Goal: Information Seeking & Learning: Learn about a topic

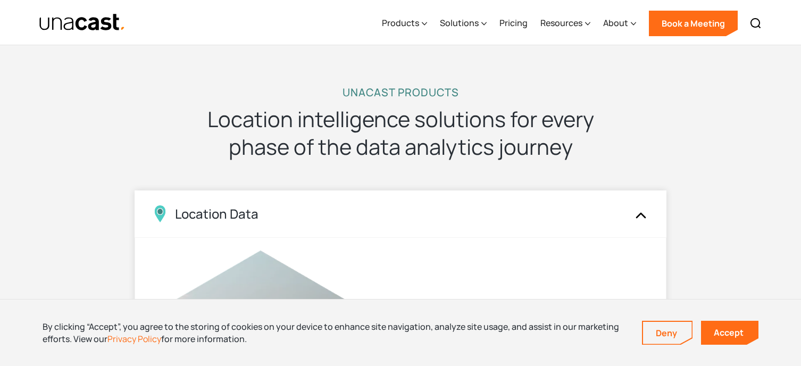
scroll to position [1064, 0]
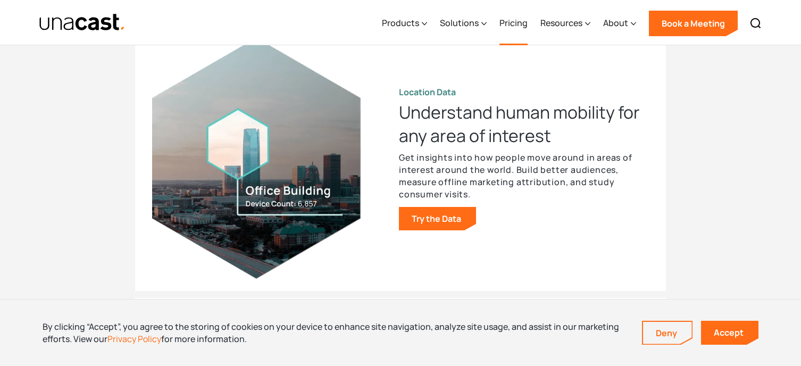
click at [507, 25] on link "Pricing" at bounding box center [513, 24] width 28 height 44
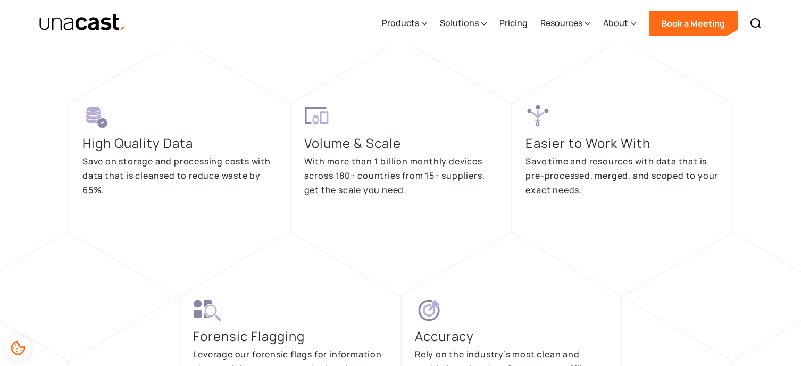
scroll to position [2092, 0]
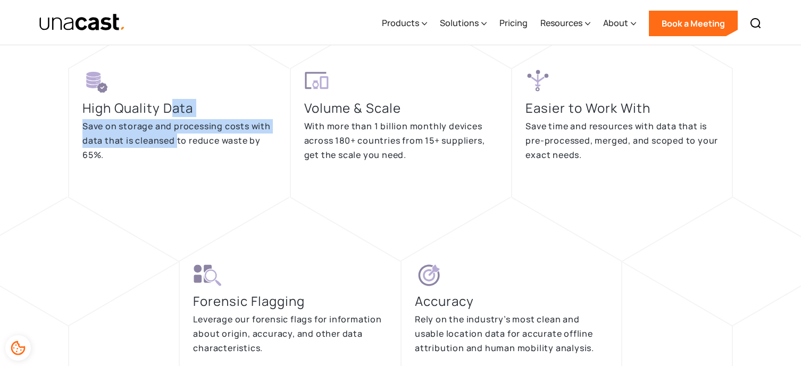
drag, startPoint x: 174, startPoint y: 131, endPoint x: 178, endPoint y: 148, distance: 17.4
click at [178, 148] on div "High Quality Data Save on storage and processing costs with data that is cleans…" at bounding box center [179, 121] width 194 height 106
click at [187, 162] on div "High Quality Data Save on storage and processing costs with data that is cleans…" at bounding box center [179, 121] width 194 height 106
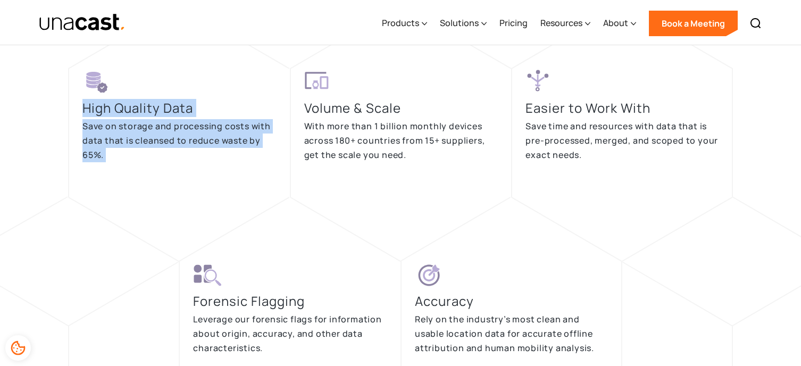
drag, startPoint x: 187, startPoint y: 162, endPoint x: 202, endPoint y: 60, distance: 103.2
click at [202, 60] on div "High Quality Data Save on storage and processing costs with data that is cleans…" at bounding box center [401, 343] width 716 height 676
click at [208, 150] on p "Save on storage and processing costs with data that is cleansed to reduce waste…" at bounding box center [179, 140] width 194 height 43
click at [208, 156] on p "Save on storage and processing costs with data that is cleansed to reduce waste…" at bounding box center [179, 140] width 194 height 43
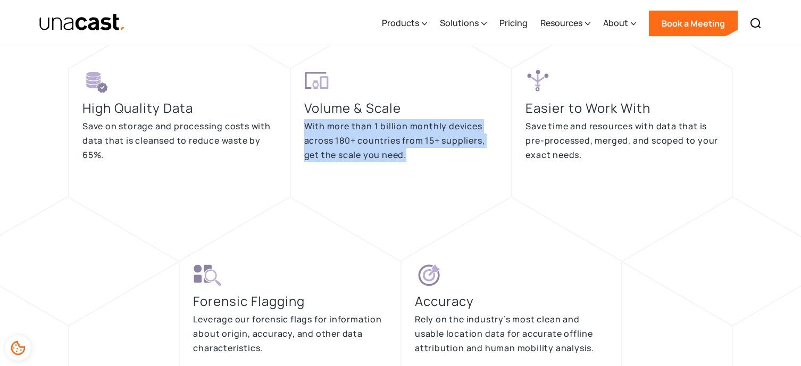
drag, startPoint x: 430, startPoint y: 164, endPoint x: 424, endPoint y: 110, distance: 54.0
click at [421, 85] on div "Volume & Scale With more than 1 billion monthly devices across 180+ countries f…" at bounding box center [401, 121] width 194 height 106
click at [431, 150] on p "With more than 1 billion monthly devices across 180+ countries from 15+ supplie…" at bounding box center [401, 140] width 194 height 43
drag, startPoint x: 438, startPoint y: 159, endPoint x: 392, endPoint y: 70, distance: 99.9
click at [392, 70] on div "Volume & Scale With more than 1 billion monthly devices across 180+ countries f…" at bounding box center [401, 121] width 194 height 106
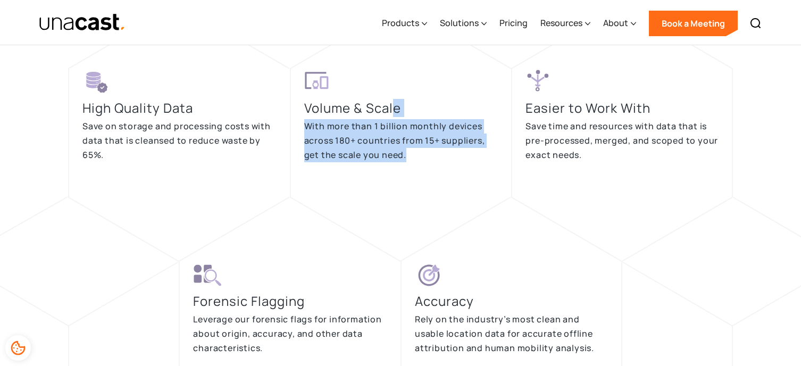
click at [422, 128] on p "With more than 1 billion monthly devices across 180+ countries from 15+ supplie…" at bounding box center [401, 140] width 194 height 43
click at [379, 155] on p "With more than 1 billion monthly devices across 180+ countries from 15+ supplie…" at bounding box center [401, 140] width 194 height 43
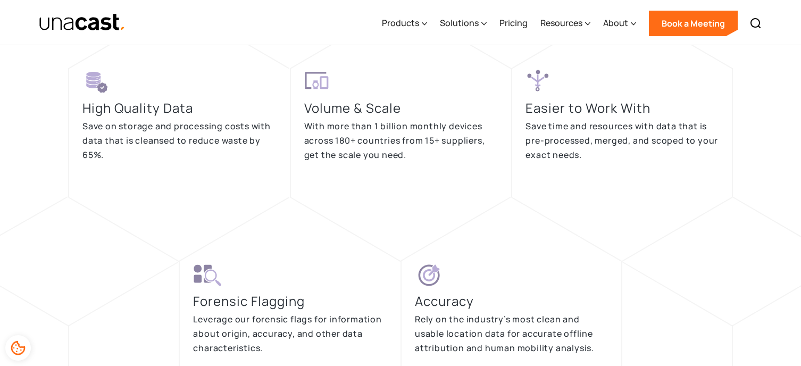
click at [605, 139] on p "Save time and resources with data that is pre-processed, merged, and scoped to …" at bounding box center [621, 140] width 193 height 43
drag, startPoint x: 598, startPoint y: 172, endPoint x: 561, endPoint y: 173, distance: 37.2
click at [598, 171] on div "Easier to Work With Save time and resources with data that is pre-processed, me…" at bounding box center [621, 121] width 193 height 106
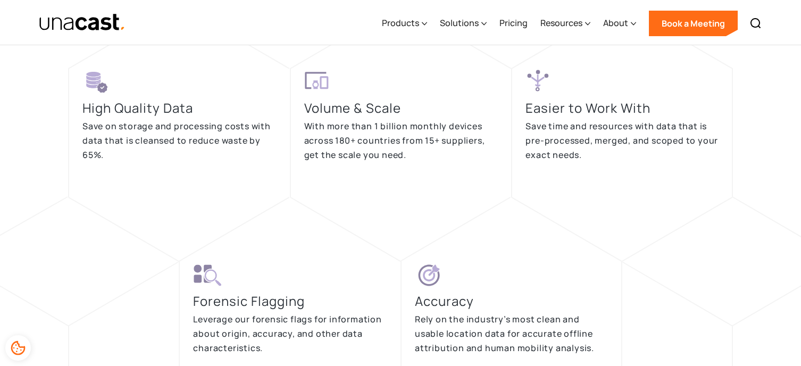
click at [533, 140] on p "Save time and resources with data that is pre-processed, merged, and scoped to …" at bounding box center [621, 140] width 193 height 43
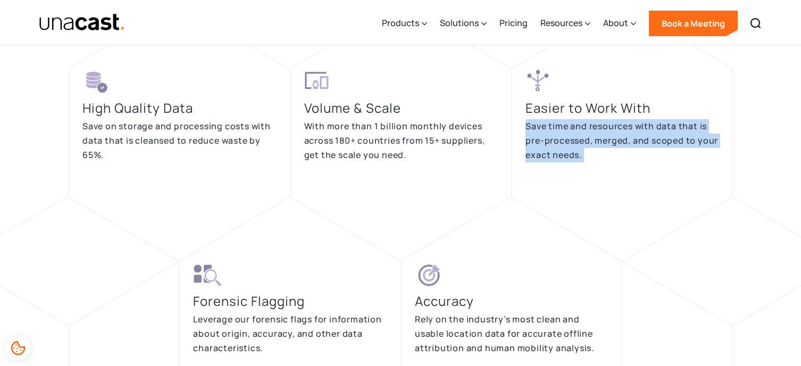
click at [533, 140] on p "Save time and resources with data that is pre-processed, merged, and scoped to …" at bounding box center [621, 140] width 193 height 43
click at [537, 188] on div "Easier to Work With Save time and resources with data that is pre-processed, me…" at bounding box center [622, 132] width 222 height 129
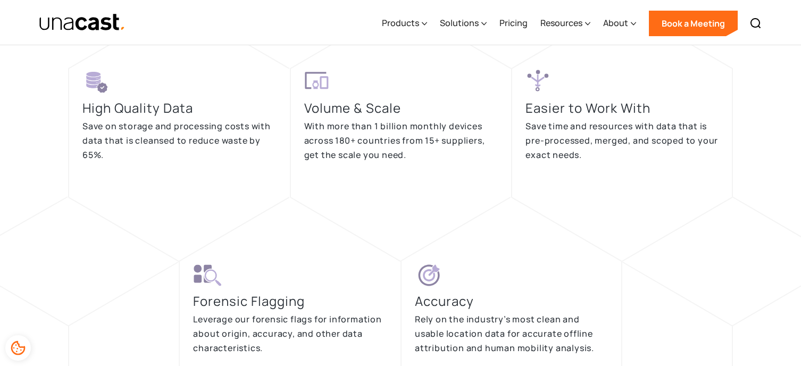
click at [260, 301] on h3 "Forensic Flagging" at bounding box center [251, 301] width 117 height 18
click at [325, 314] on p "Leverage our forensic flags for information about origin, accuracy, and other d…" at bounding box center [290, 333] width 194 height 43
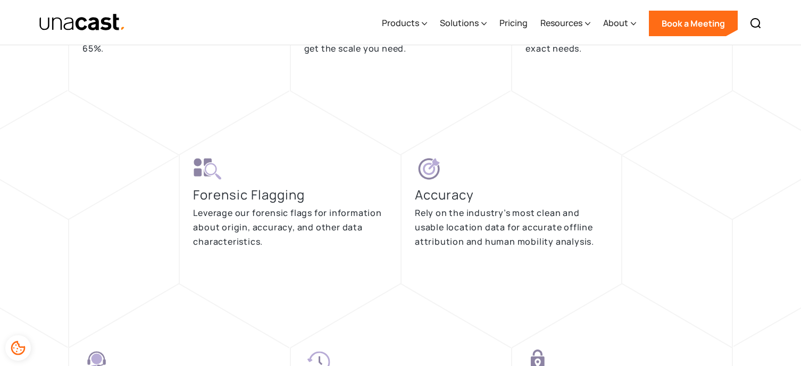
scroll to position [2304, 0]
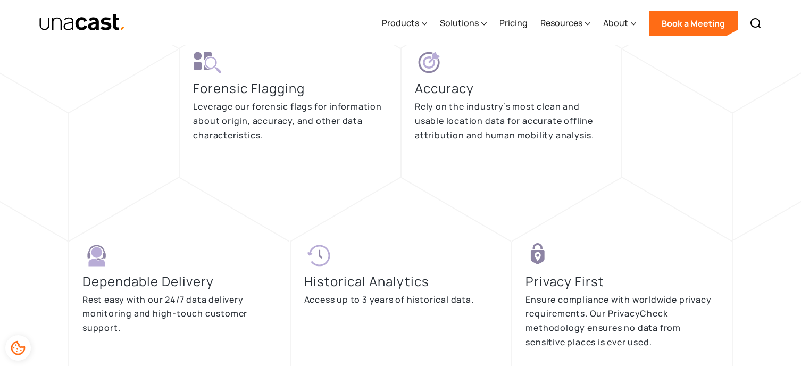
click at [514, 105] on p "Rely on the industry’s most clean and usable location data for accurate offline…" at bounding box center [511, 120] width 193 height 43
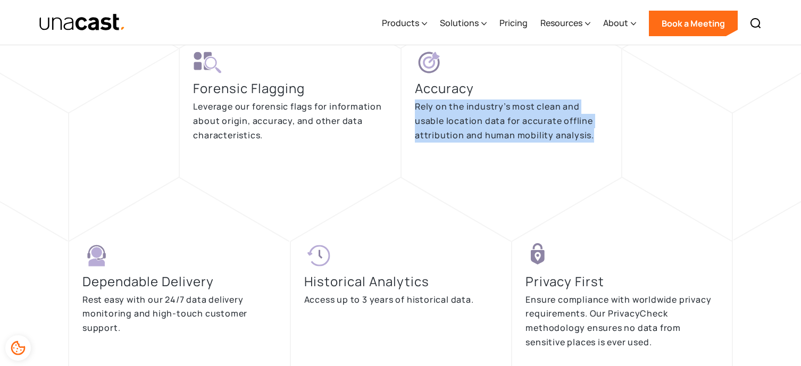
click at [514, 105] on p "Rely on the industry’s most clean and usable location data for accurate offline…" at bounding box center [511, 120] width 193 height 43
click at [525, 128] on p "Rely on the industry’s most clean and usable location data for accurate offline…" at bounding box center [511, 120] width 193 height 43
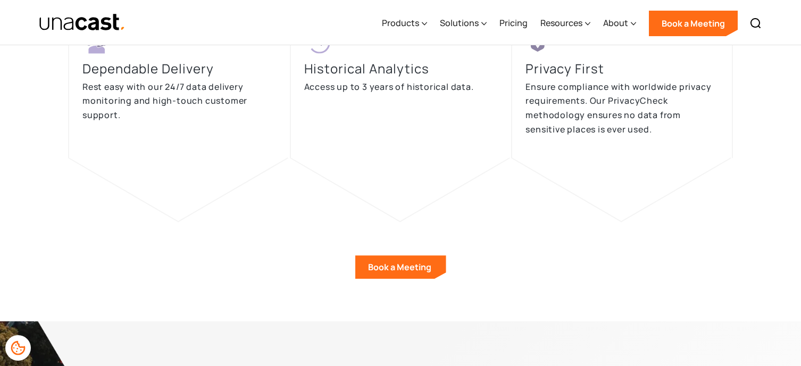
scroll to position [2623, 0]
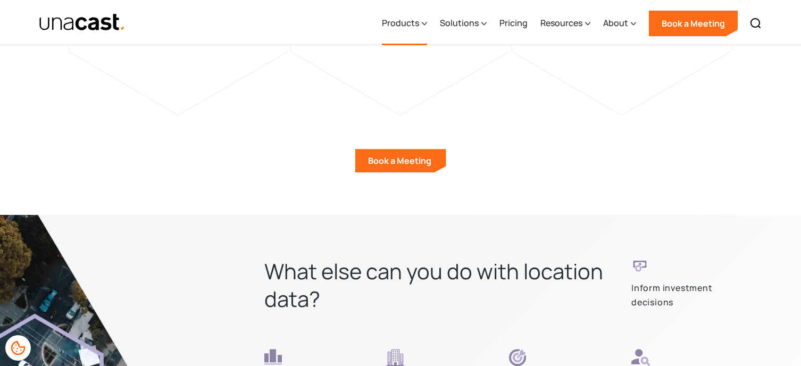
click at [424, 18] on div at bounding box center [424, 22] width 5 height 13
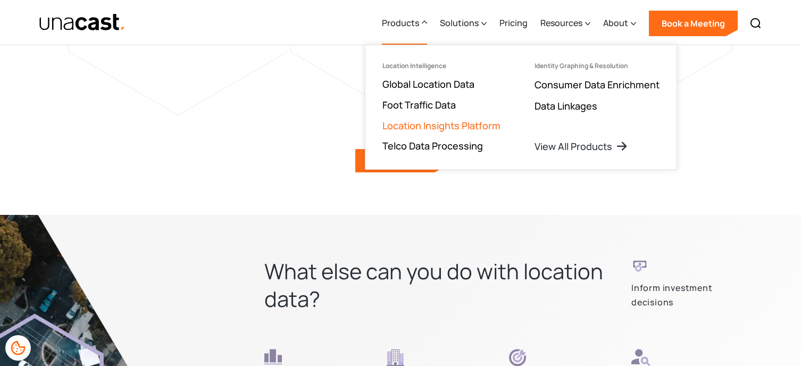
click at [427, 127] on link "Location Insights Platform" at bounding box center [441, 125] width 118 height 13
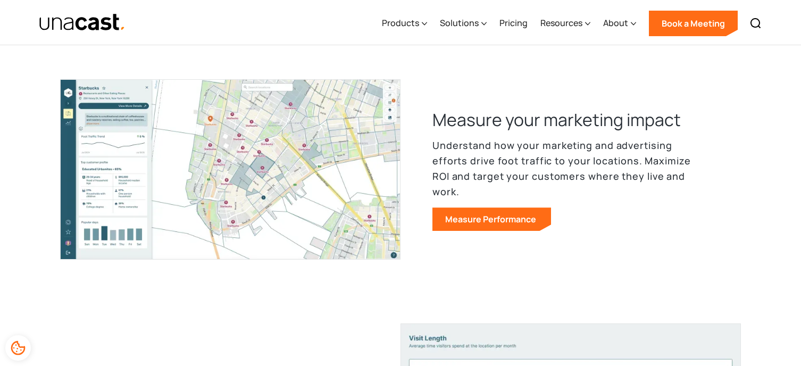
scroll to position [780, 0]
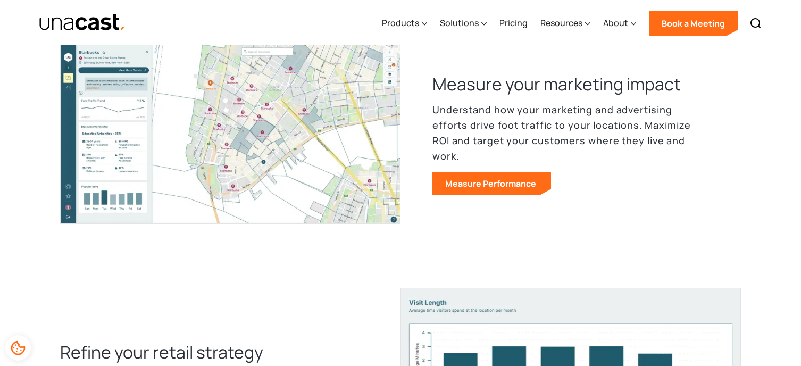
click at [637, 133] on p "Understand how your marketing and advertising efforts drive foot traffic to you…" at bounding box center [570, 132] width 277 height 61
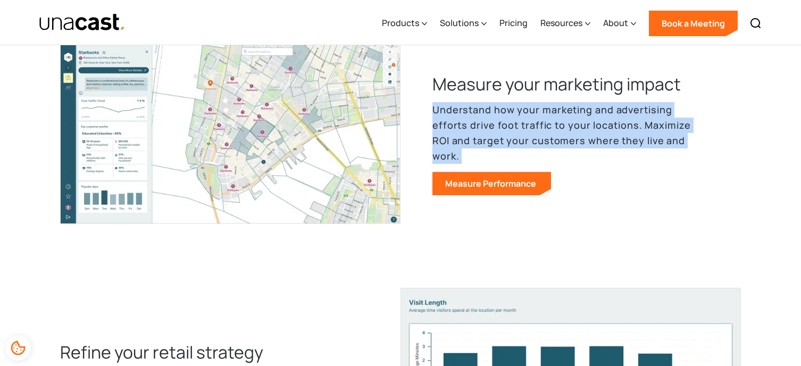
click at [637, 133] on p "Understand how your marketing and advertising efforts drive foot traffic to you…" at bounding box center [570, 132] width 277 height 61
click at [642, 145] on p "Understand how your marketing and advertising efforts drive foot traffic to you…" at bounding box center [570, 132] width 277 height 61
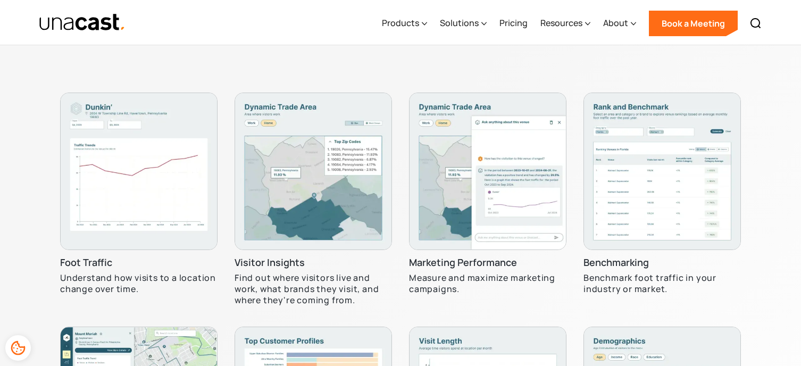
scroll to position [3191, 0]
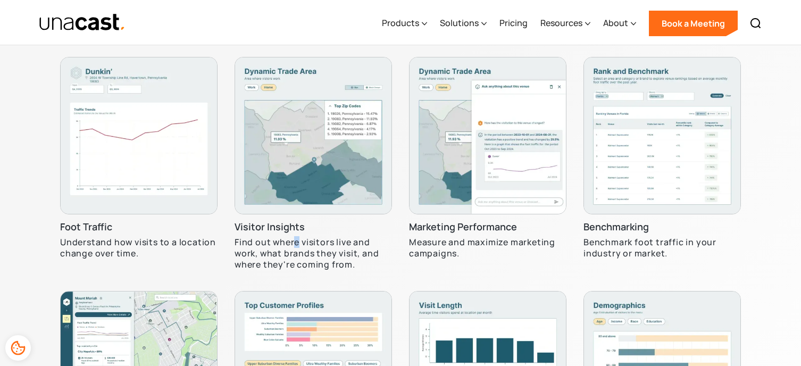
click at [297, 244] on p "Find out where visitors live and work, what brands they visit, and where they'r…" at bounding box center [313, 253] width 157 height 33
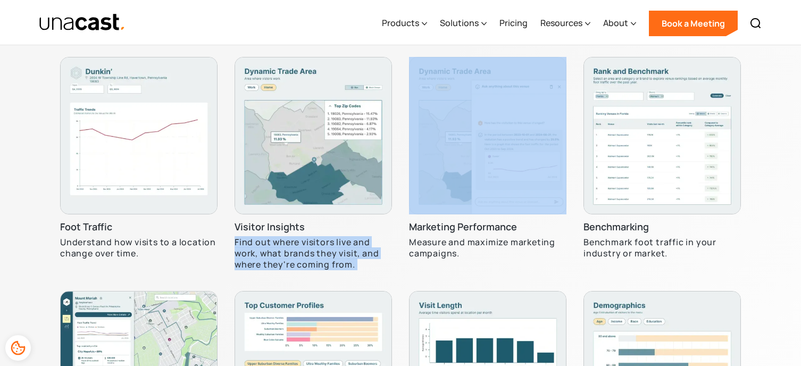
click at [297, 244] on p "Find out where visitors live and work, what brands they visit, and where they'r…" at bounding box center [313, 253] width 157 height 33
click at [310, 255] on p "Find out where visitors live and work, what brands they visit, and where they'r…" at bounding box center [313, 253] width 157 height 33
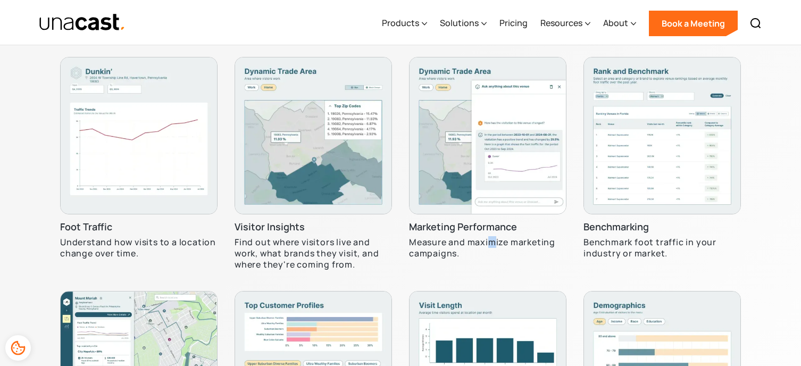
click at [491, 240] on p "Measure and maximize marketing campaigns." at bounding box center [487, 248] width 157 height 22
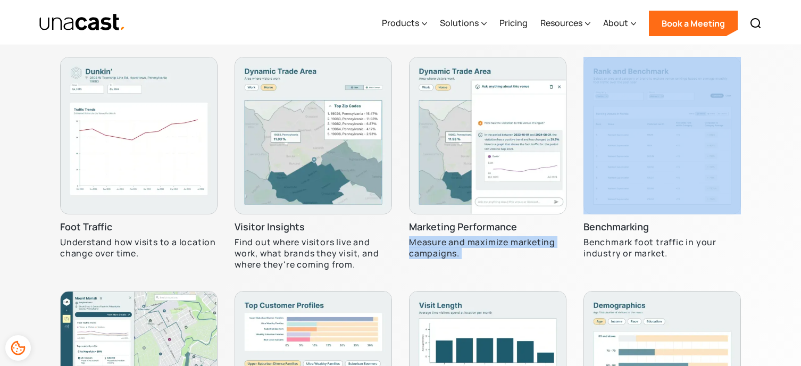
click at [491, 240] on p "Measure and maximize marketing campaigns." at bounding box center [487, 248] width 157 height 22
click at [533, 240] on p "Measure and maximize marketing campaigns." at bounding box center [487, 248] width 157 height 22
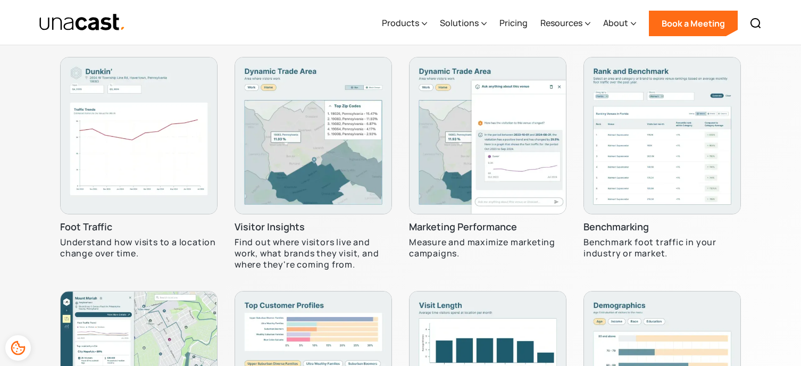
click at [592, 233] on h3 "Benchmarking" at bounding box center [615, 227] width 65 height 13
click at [679, 247] on p "Benchmark foot traffic in your industry or market." at bounding box center [661, 248] width 157 height 22
click at [678, 247] on p "Benchmark foot traffic in your industry or market." at bounding box center [661, 248] width 157 height 22
click at [681, 258] on p "Benchmark foot traffic in your industry or market." at bounding box center [661, 248] width 157 height 22
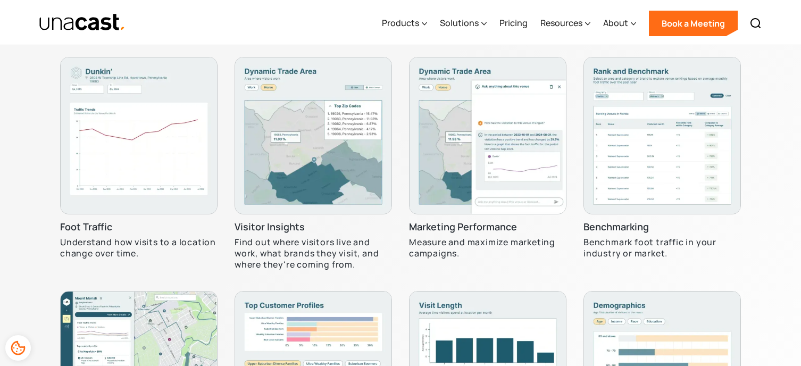
click at [605, 240] on p "Benchmark foot traffic in your industry or market." at bounding box center [661, 248] width 157 height 22
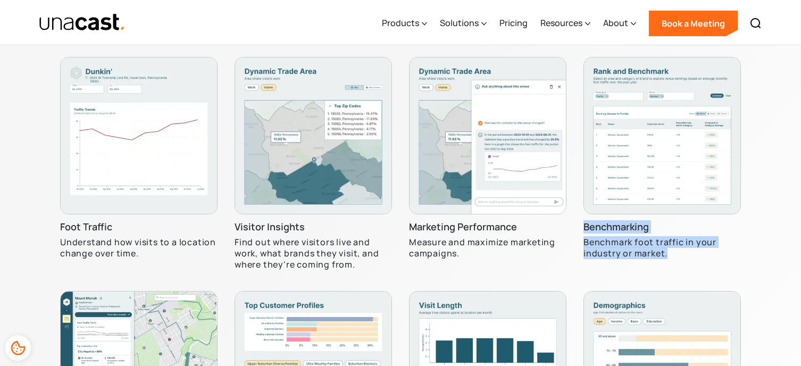
drag, startPoint x: 581, startPoint y: 229, endPoint x: 694, endPoint y: 252, distance: 115.6
click at [690, 252] on div "Foot Traffic Understand how visits to a location change over time. Visitor Insi…" at bounding box center [400, 291] width 681 height 469
click at [699, 254] on p "Benchmark foot traffic in your industry or market." at bounding box center [661, 248] width 157 height 22
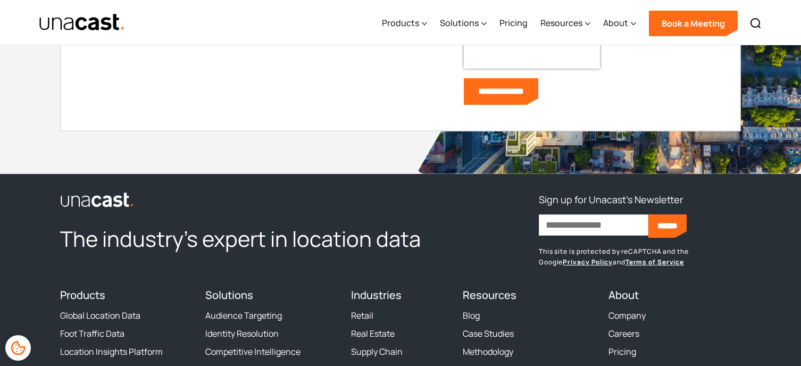
scroll to position [4432, 0]
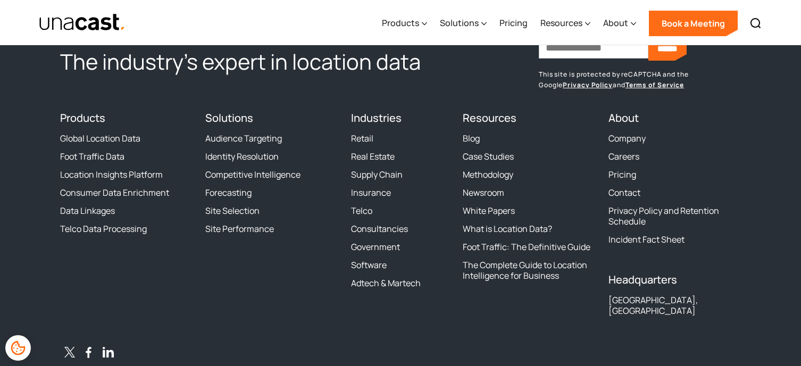
drag, startPoint x: 135, startPoint y: 305, endPoint x: 177, endPoint y: 286, distance: 46.7
click at [135, 305] on div "Products Global Location Data Foot Traffic Data Location Insights Platform Cons…" at bounding box center [126, 218] width 132 height 212
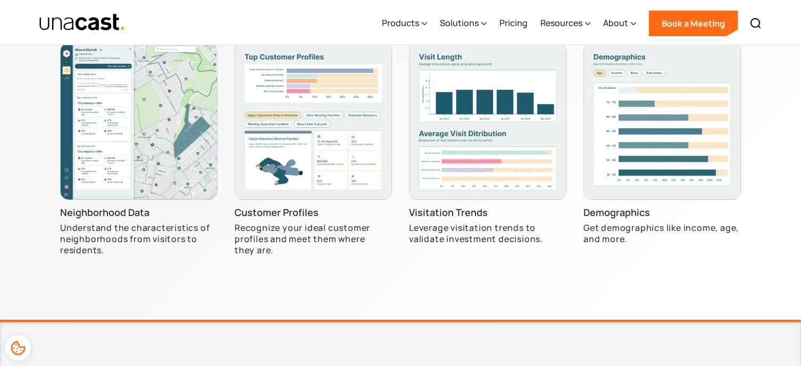
scroll to position [3510, 0]
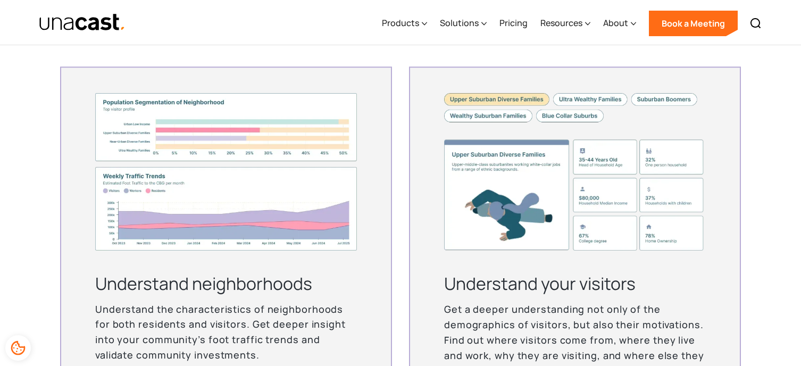
scroll to position [2659, 0]
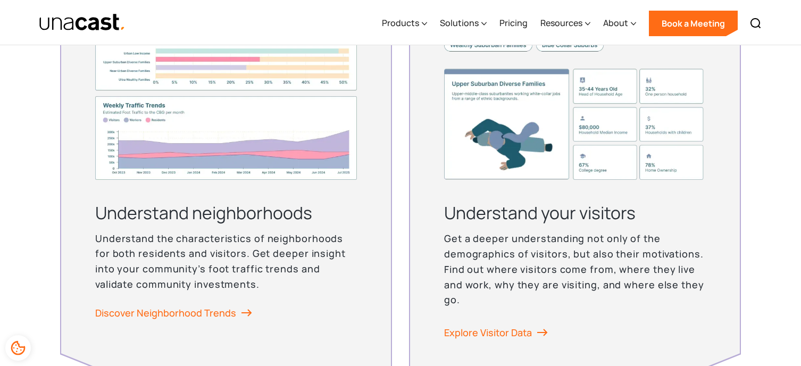
click at [750, 341] on div "Uncover Demographic Insights Analyze the demographics of visitors to a location…" at bounding box center [400, 146] width 801 height 587
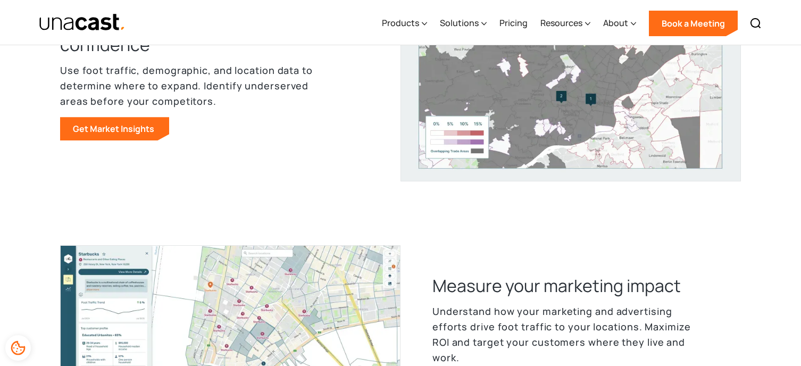
scroll to position [0, 0]
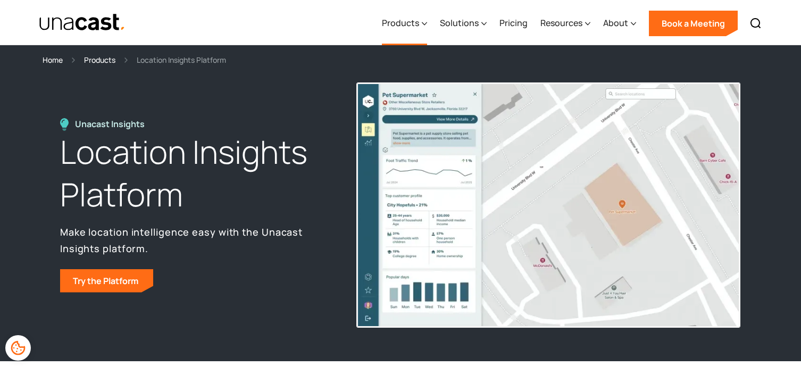
click at [415, 25] on div "Products" at bounding box center [400, 22] width 37 height 13
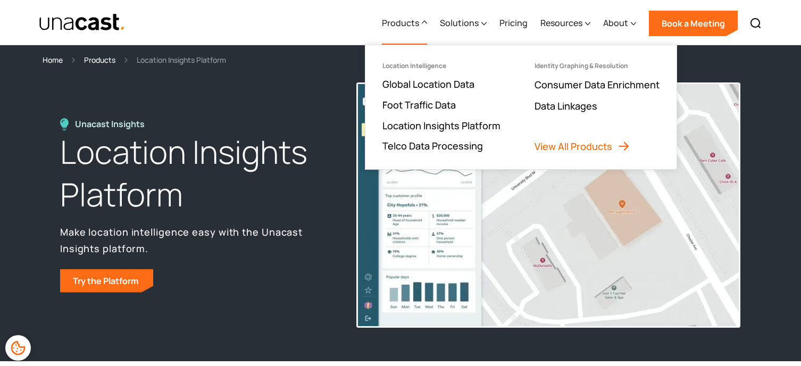
click at [551, 147] on link "View All Products" at bounding box center [582, 146] width 96 height 13
click at [551, 141] on link "View All Products" at bounding box center [582, 146] width 96 height 13
click at [579, 146] on link "View All Products" at bounding box center [582, 146] width 96 height 13
click at [614, 149] on link "View All Products" at bounding box center [582, 146] width 96 height 13
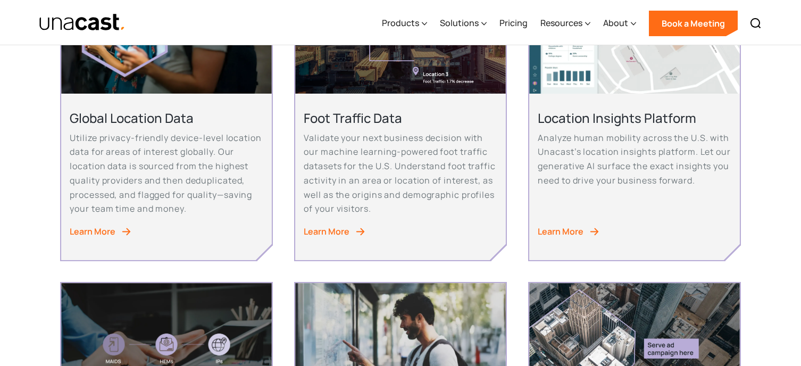
scroll to position [213, 0]
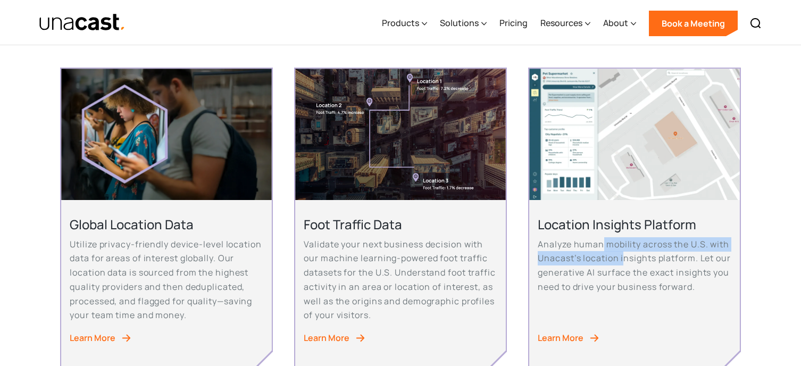
drag, startPoint x: 602, startPoint y: 245, endPoint x: 626, endPoint y: 266, distance: 32.4
click at [626, 266] on p "Analyze human mobility across the U.S. with Unacast’s location insights platfor…" at bounding box center [634, 265] width 193 height 57
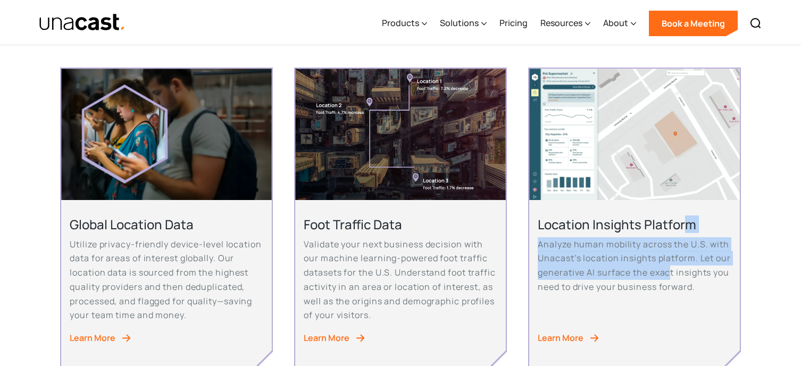
drag, startPoint x: 688, startPoint y: 277, endPoint x: 688, endPoint y: 229, distance: 47.9
click at [688, 229] on div "Location Insights Platform Analyze human mobility across the U.S. with Unacast’…" at bounding box center [634, 259] width 193 height 86
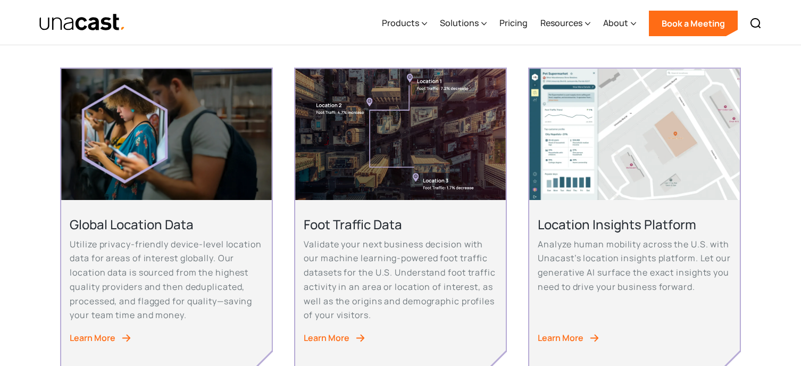
click at [702, 272] on p "Analyze human mobility across the U.S. with Unacast’s location insights platfor…" at bounding box center [634, 265] width 193 height 57
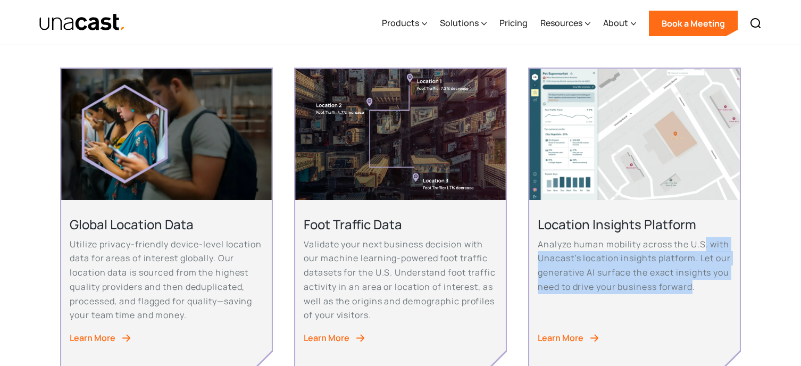
drag, startPoint x: 713, startPoint y: 286, endPoint x: 705, endPoint y: 239, distance: 48.0
click at [705, 239] on p "Analyze human mobility across the U.S. with Unacast’s location insights platfor…" at bounding box center [634, 265] width 193 height 57
click at [708, 281] on p "Analyze human mobility across the U.S. with Unacast’s location insights platfor…" at bounding box center [634, 265] width 193 height 57
drag, startPoint x: 716, startPoint y: 281, endPoint x: 699, endPoint y: 227, distance: 57.0
click at [699, 227] on div "Location Insights Platform Analyze human mobility across the U.S. with Unacast’…" at bounding box center [634, 259] width 193 height 86
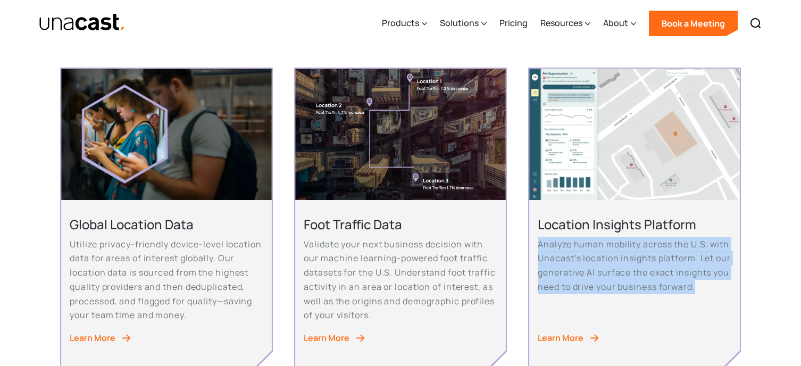
click at [707, 264] on p "Analyze human mobility across the U.S. with Unacast’s location insights platfor…" at bounding box center [634, 265] width 193 height 57
click at [620, 252] on p "Analyze human mobility across the U.S. with Unacast’s location insights platfor…" at bounding box center [634, 265] width 193 height 57
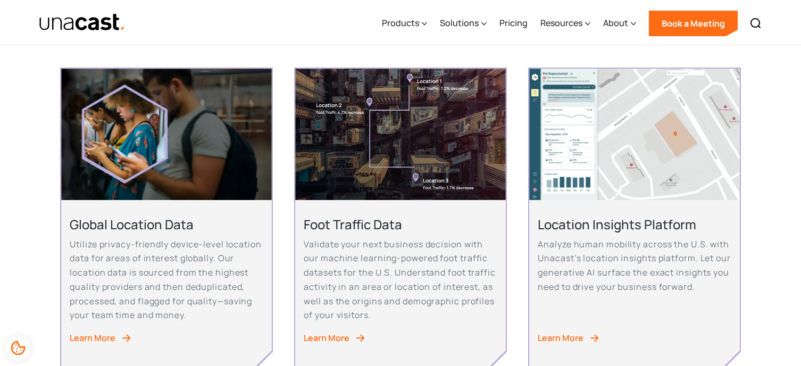
click at [399, 299] on p "Validate your next business decision with our machine learning-powered foot tra…" at bounding box center [400, 279] width 193 height 85
click at [401, 296] on p "Validate your next business decision with our machine learning-powered foot tra…" at bounding box center [400, 279] width 193 height 85
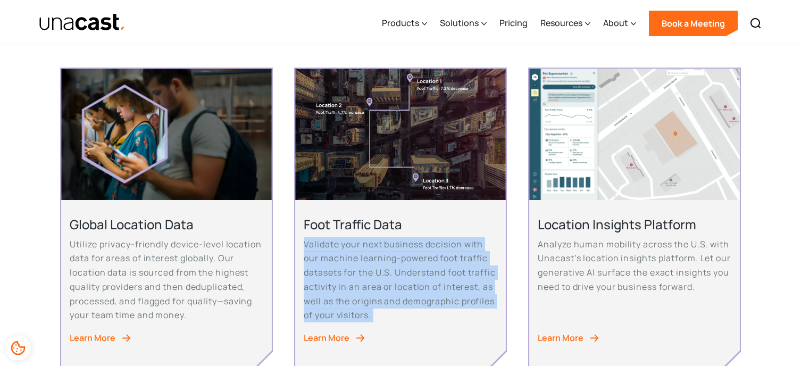
click at [401, 296] on p "Validate your next business decision with our machine learning-powered foot tra…" at bounding box center [400, 279] width 193 height 85
click at [401, 302] on p "Validate your next business decision with our machine learning-powered foot tra…" at bounding box center [400, 279] width 193 height 85
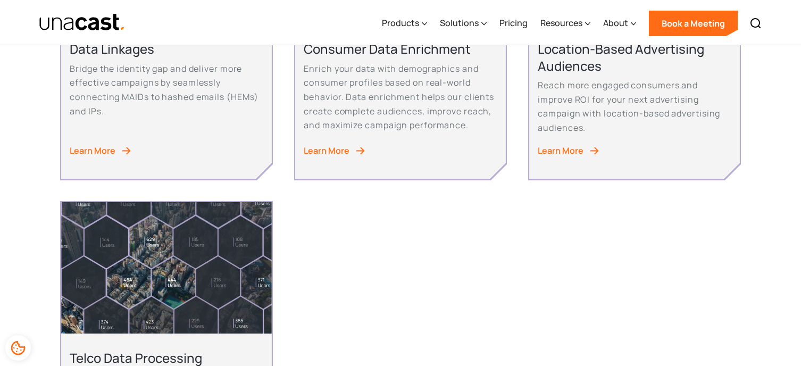
scroll to position [567, 0]
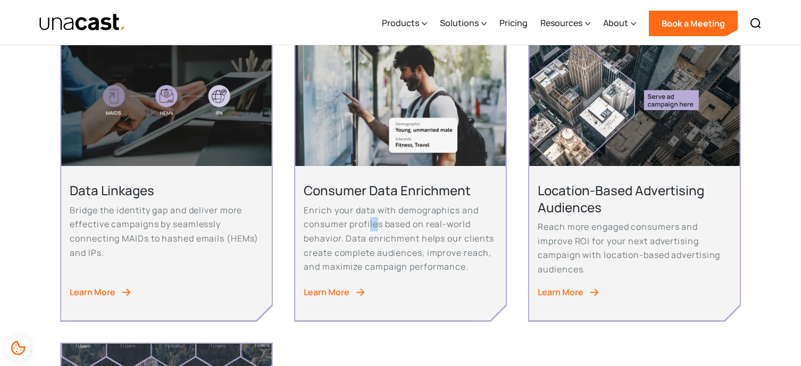
drag, startPoint x: 371, startPoint y: 223, endPoint x: 400, endPoint y: 248, distance: 38.9
click at [398, 246] on p "Enrich your data with demographics and consumer profiles based on real-world be…" at bounding box center [400, 238] width 193 height 71
click at [434, 261] on p "Enrich your data with demographics and consumer profiles based on real-world be…" at bounding box center [400, 238] width 193 height 71
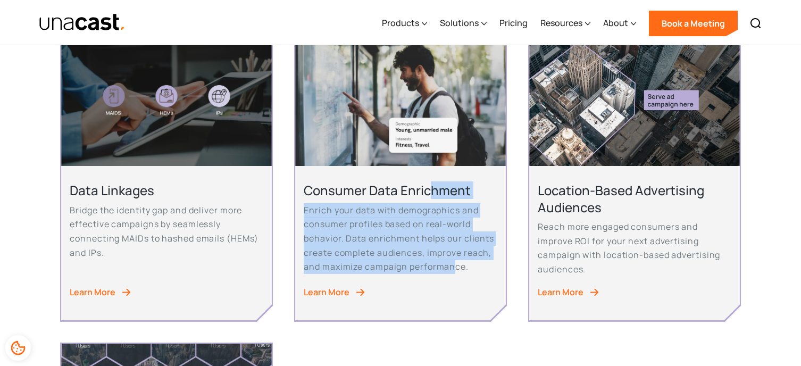
drag, startPoint x: 428, startPoint y: 186, endPoint x: 421, endPoint y: 169, distance: 17.9
click at [421, 169] on div "Consumer Data Enrichment Enrich your data with demographics and consumer profil…" at bounding box center [400, 243] width 210 height 154
click at [434, 248] on p "Enrich your data with demographics and consumer profiles based on real-world be…" at bounding box center [400, 238] width 193 height 71
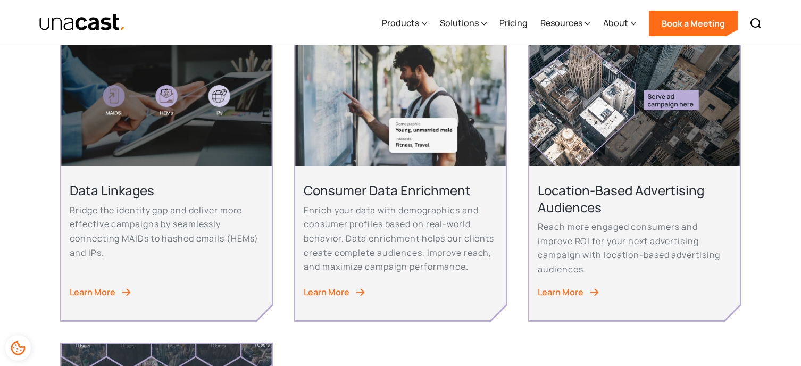
click at [483, 269] on p "Enrich your data with demographics and consumer profiles based on real-world be…" at bounding box center [400, 238] width 193 height 71
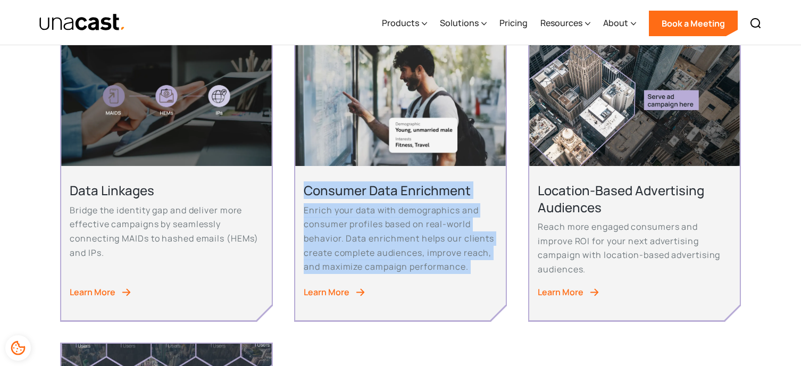
drag, startPoint x: 483, startPoint y: 269, endPoint x: 300, endPoint y: 184, distance: 201.1
click at [300, 184] on div "Consumer Data Enrichment Enrich your data with demographics and consumer profil…" at bounding box center [400, 243] width 210 height 154
click at [348, 225] on p "Enrich your data with demographics and consumer profiles based on real-world be…" at bounding box center [400, 238] width 193 height 71
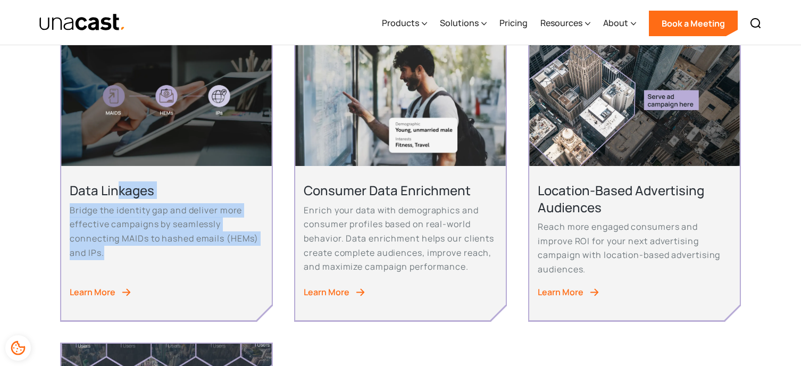
drag, startPoint x: 143, startPoint y: 252, endPoint x: 119, endPoint y: 171, distance: 84.3
click at [119, 171] on div "Data Linkages Bridge the identity gap and deliver more effective campaigns by s…" at bounding box center [166, 243] width 210 height 154
click at [166, 228] on p "Bridge the identity gap and deliver more effective campaigns by seamlessly conn…" at bounding box center [166, 231] width 193 height 57
drag, startPoint x: 155, startPoint y: 257, endPoint x: 107, endPoint y: 183, distance: 87.6
click at [107, 183] on div "Data Linkages Bridge the identity gap and deliver more effective campaigns by s…" at bounding box center [166, 225] width 193 height 86
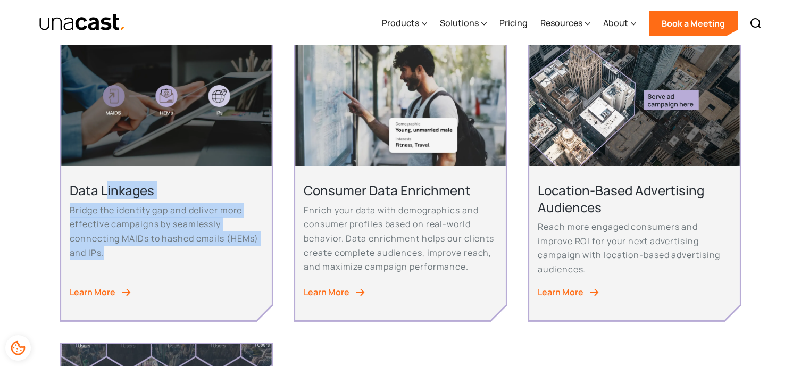
click at [118, 244] on p "Bridge the identity gap and deliver more effective campaigns by seamlessly conn…" at bounding box center [166, 231] width 193 height 57
drag, startPoint x: 119, startPoint y: 258, endPoint x: 85, endPoint y: 200, distance: 67.2
click at [85, 200] on div "Data Linkages Bridge the identity gap and deliver more effective campaigns by s…" at bounding box center [166, 225] width 193 height 86
click at [112, 250] on p "Bridge the identity gap and deliver more effective campaigns by seamlessly conn…" at bounding box center [166, 231] width 193 height 57
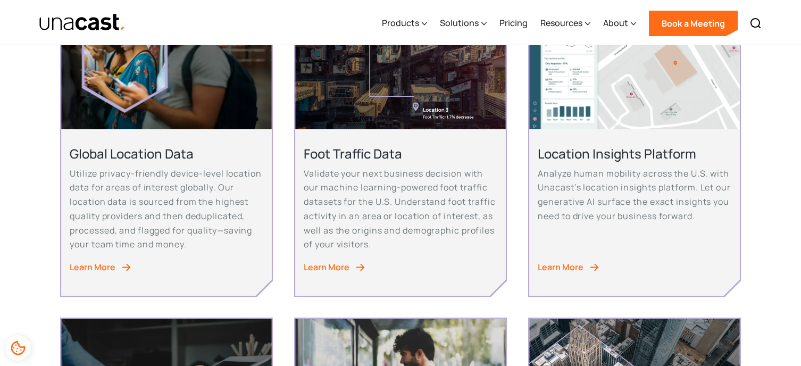
scroll to position [213, 0]
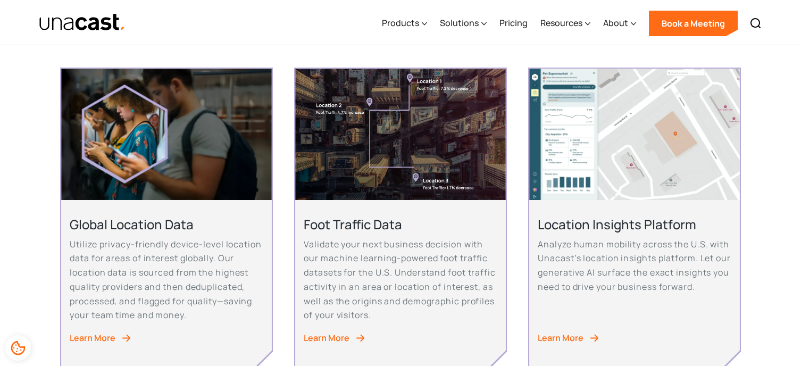
drag, startPoint x: 353, startPoint y: 303, endPoint x: 353, endPoint y: 312, distance: 8.5
click at [353, 303] on p "Validate your next business decision with our machine learning-powered foot tra…" at bounding box center [400, 279] width 193 height 85
drag, startPoint x: 325, startPoint y: 46, endPoint x: 356, endPoint y: 9, distance: 48.3
drag, startPoint x: 773, startPoint y: 163, endPoint x: 604, endPoint y: 68, distance: 194.1
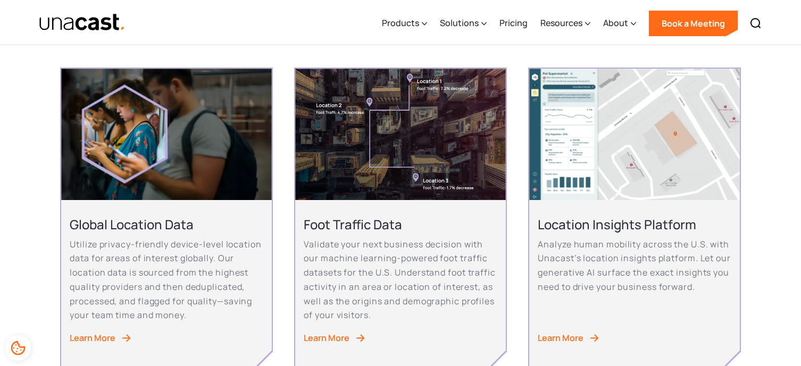
click at [614, 20] on div "About" at bounding box center [615, 22] width 25 height 13
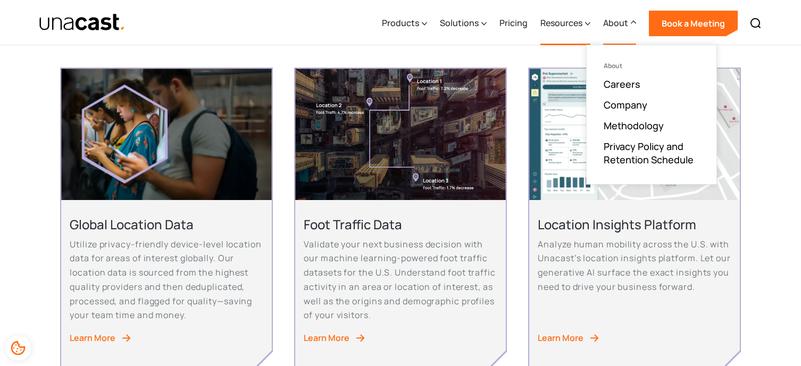
click at [572, 27] on div "Resources" at bounding box center [561, 22] width 42 height 13
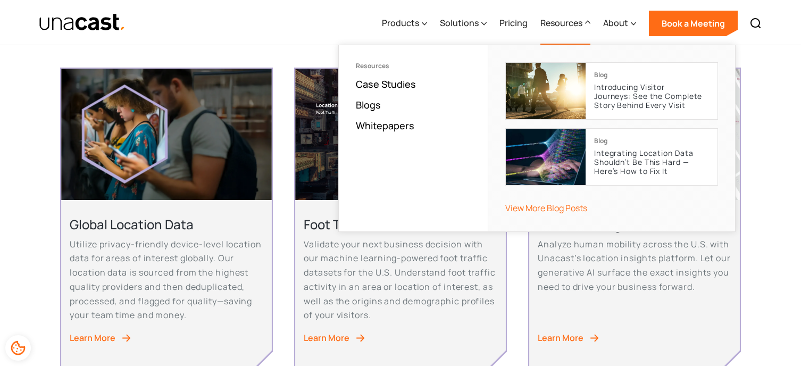
click at [489, 29] on div "Products Location Intelligence Global Location Data Foot Traffic Data Location …" at bounding box center [571, 22] width 392 height 45
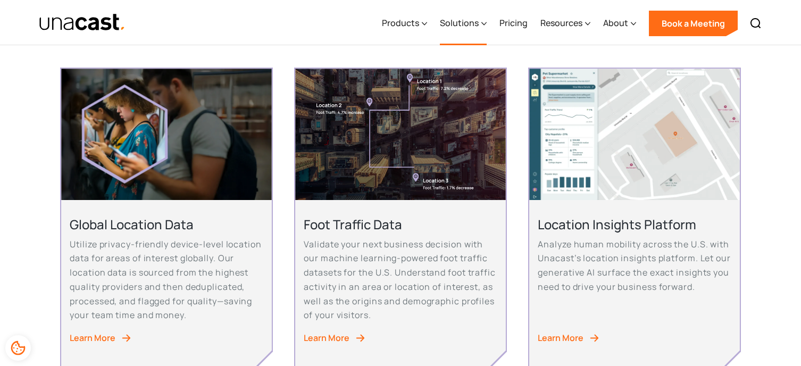
click at [484, 28] on icon at bounding box center [483, 23] width 5 height 11
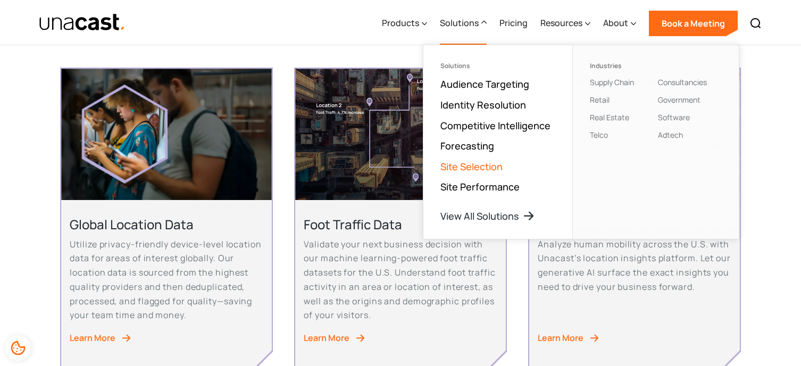
click at [489, 167] on link "Site Selection" at bounding box center [471, 166] width 62 height 13
click at [620, 119] on link "Real Estate" at bounding box center [609, 117] width 39 height 10
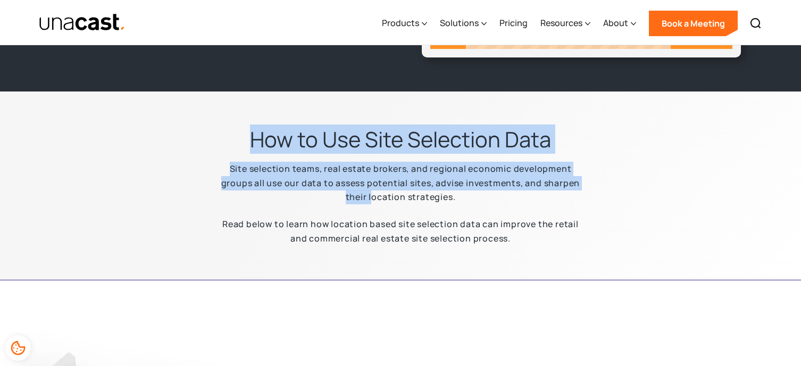
drag, startPoint x: 243, startPoint y: 144, endPoint x: 447, endPoint y: 228, distance: 221.0
click at [424, 218] on div "How to Use Site Selection Data Site selection teams, real estate brokers, and r…" at bounding box center [401, 192] width 532 height 133
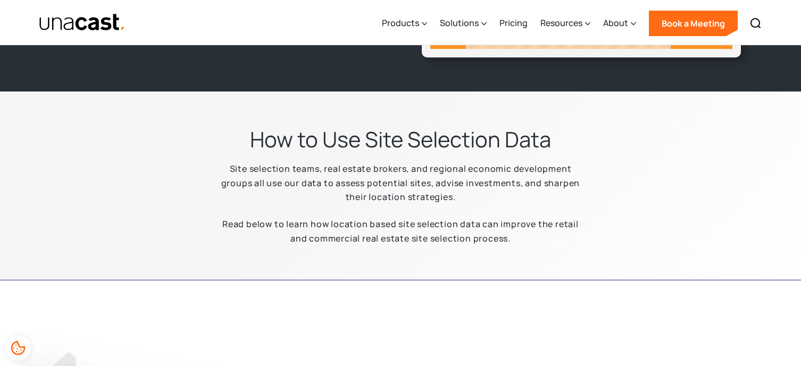
click at [533, 239] on p "Read below to learn how location based site selection data can improve the reta…" at bounding box center [400, 231] width 374 height 28
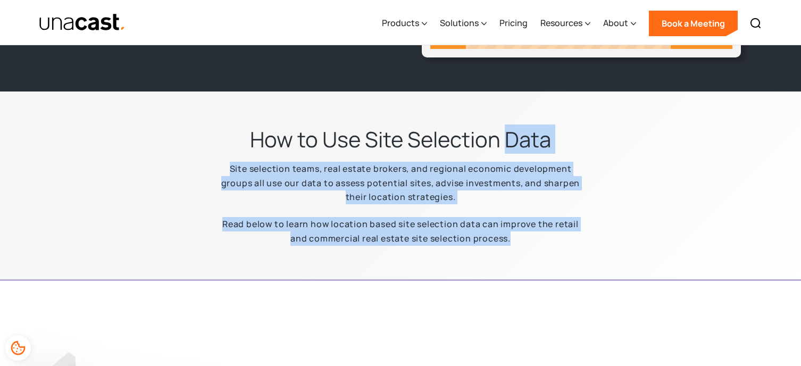
drag, startPoint x: 533, startPoint y: 239, endPoint x: 500, endPoint y: 120, distance: 123.5
click at [505, 138] on div "How to Use Site Selection Data Site selection teams, real estate brokers, and r…" at bounding box center [401, 192] width 532 height 133
drag, startPoint x: 521, startPoint y: 214, endPoint x: 507, endPoint y: 211, distance: 13.6
click at [519, 215] on div "How to Use Site Selection Data Site selection teams, real estate brokers, and r…" at bounding box center [401, 192] width 532 height 133
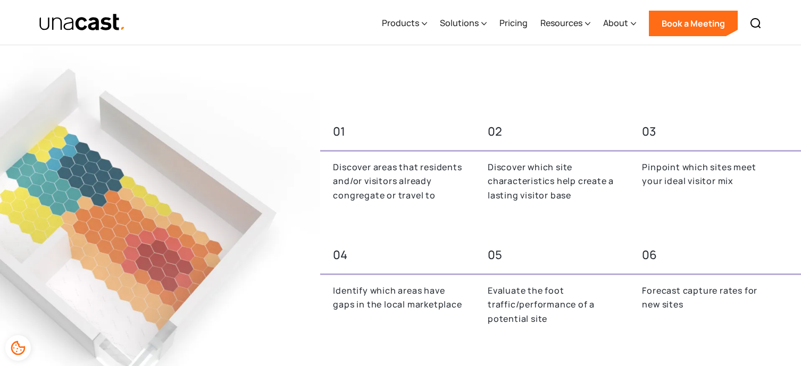
scroll to position [603, 0]
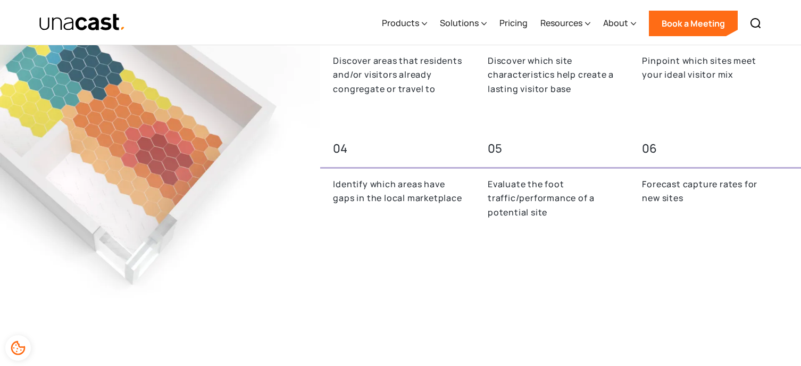
click at [402, 105] on div "Discover areas that residents and/or visitors already congregate or travel to" at bounding box center [395, 81] width 151 height 55
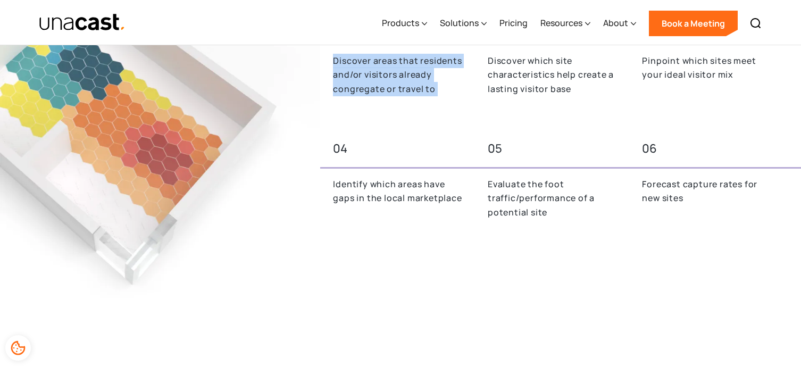
drag, startPoint x: 402, startPoint y: 105, endPoint x: 423, endPoint y: 108, distance: 22.1
click at [402, 107] on div "Discover areas that residents and/or visitors already congregate or travel to" at bounding box center [395, 81] width 151 height 55
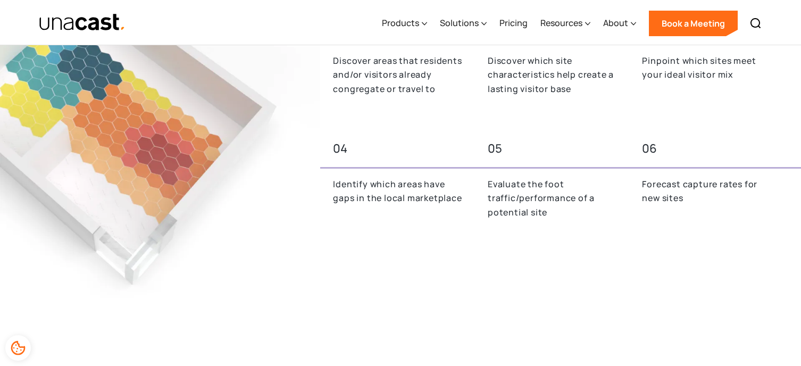
click at [474, 116] on div "01 02 03 Discover areas that residents and/or visitors already congregate or tr…" at bounding box center [560, 121] width 481 height 247
click at [546, 85] on p "Discover which site characteristics help create a lasting visitor base" at bounding box center [552, 75] width 129 height 43
click at [547, 87] on p "Discover which site characteristics help create a lasting visitor base" at bounding box center [552, 75] width 129 height 43
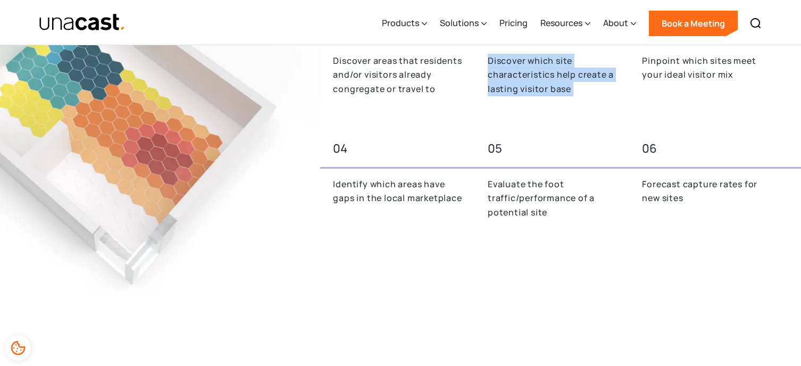
click at [547, 87] on p "Discover which site characteristics help create a lasting visitor base" at bounding box center [552, 75] width 129 height 43
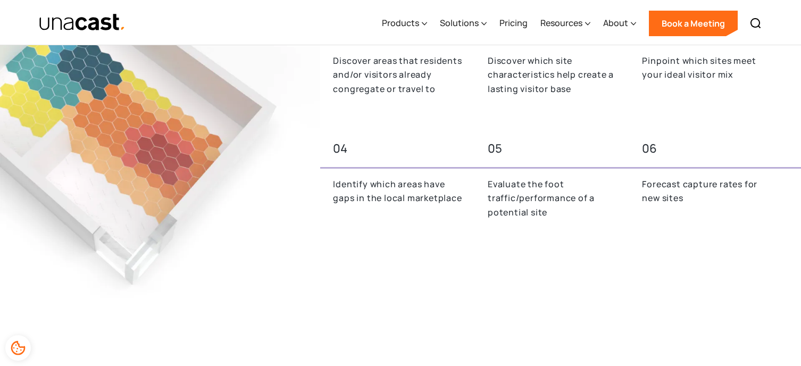
click at [561, 211] on p "Evaluate the foot traffic/performance of a potential site" at bounding box center [552, 198] width 129 height 43
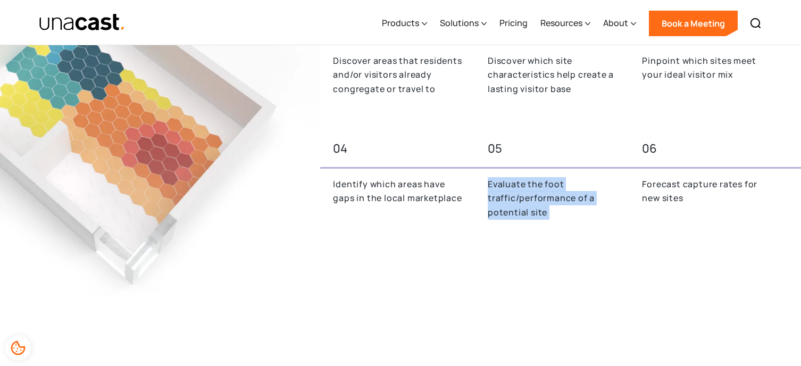
click at [561, 211] on p "Evaluate the foot traffic/performance of a potential site" at bounding box center [552, 198] width 129 height 43
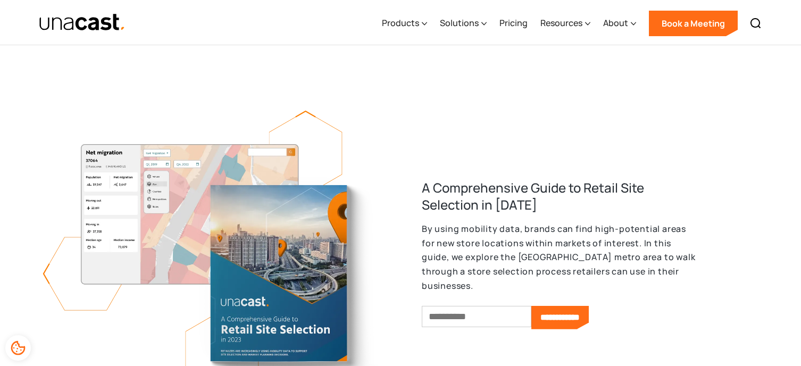
scroll to position [922, 0]
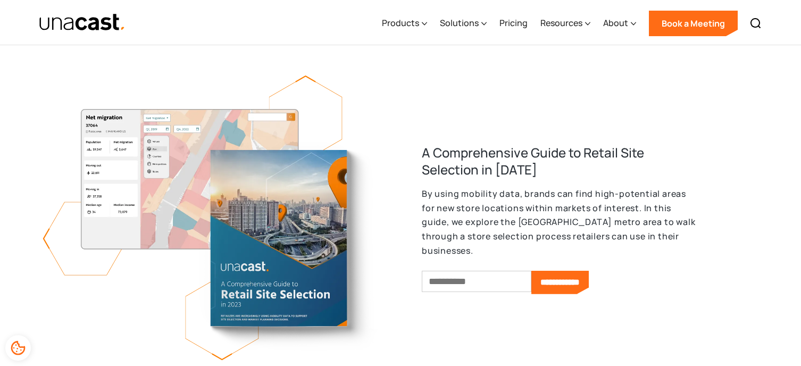
click at [531, 231] on p "By using mobility data, brands can find high-potential areas for new store loca…" at bounding box center [560, 222] width 277 height 71
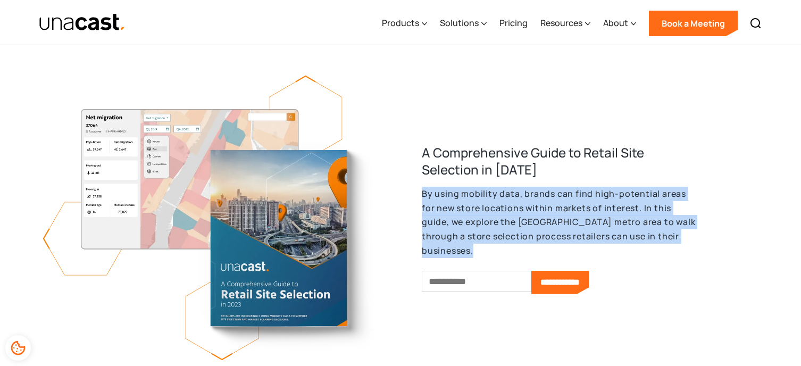
click at [531, 231] on p "By using mobility data, brands can find high-potential areas for new store loca…" at bounding box center [560, 222] width 277 height 71
click at [593, 223] on p "By using mobility data, brands can find high-potential areas for new store loca…" at bounding box center [560, 222] width 277 height 71
click at [473, 234] on p "By using mobility data, brands can find high-potential areas for new store loca…" at bounding box center [560, 222] width 277 height 71
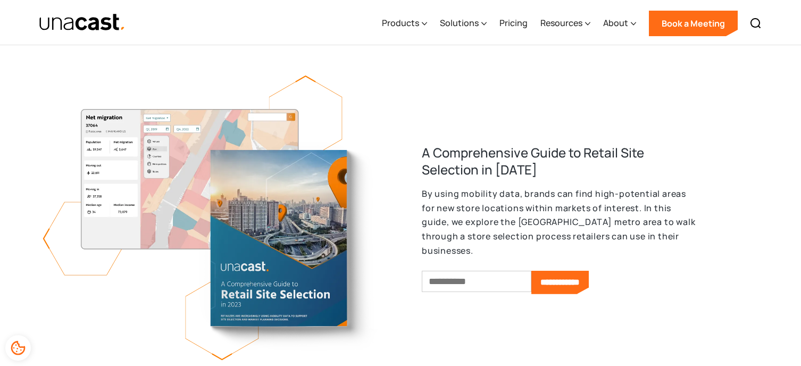
click at [482, 149] on div "**********" at bounding box center [401, 219] width 716 height 287
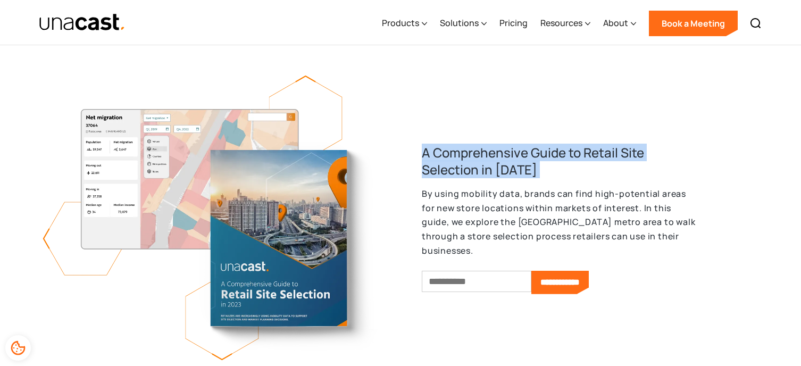
click at [482, 149] on div "**********" at bounding box center [401, 219] width 716 height 287
click at [511, 178] on h3 "A Comprehensive Guide to Retail Site Selection in 2023" at bounding box center [560, 161] width 277 height 34
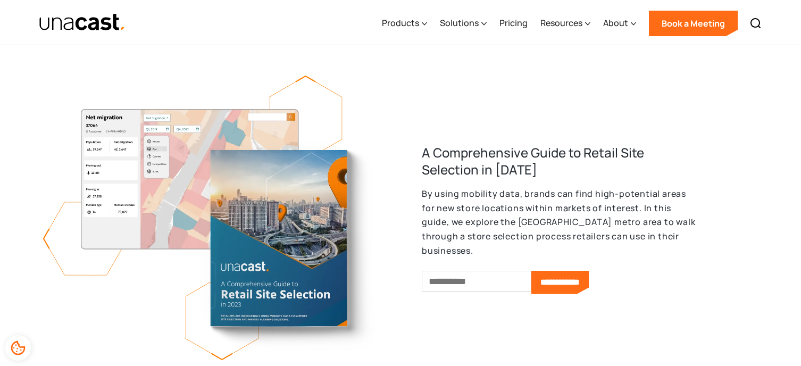
scroll to position [1064, 0]
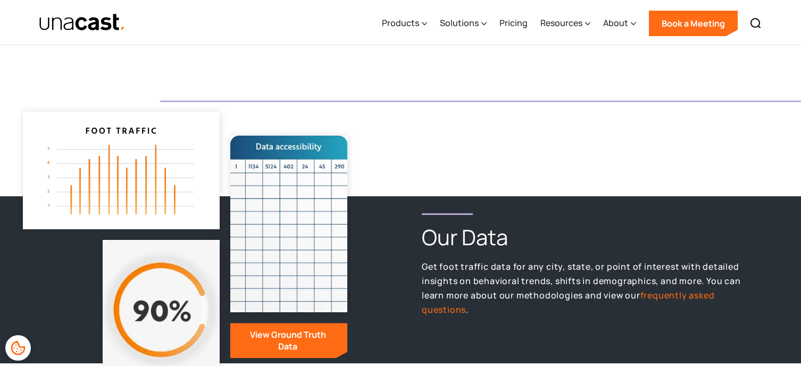
scroll to position [1241, 0]
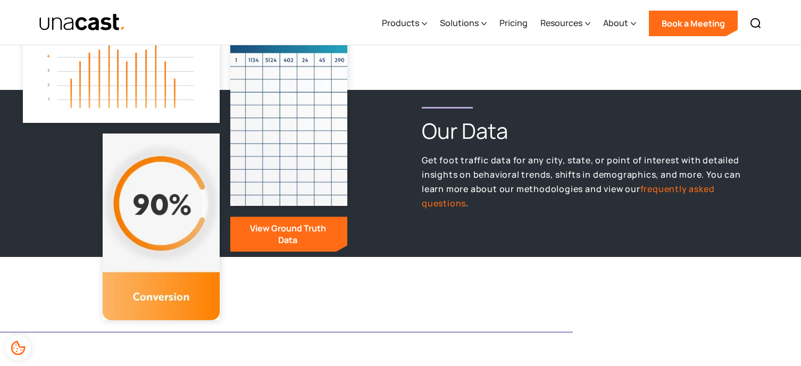
click at [486, 160] on p "Get foot traffic data for any city, state, or point of interest with detailed i…" at bounding box center [581, 181] width 319 height 57
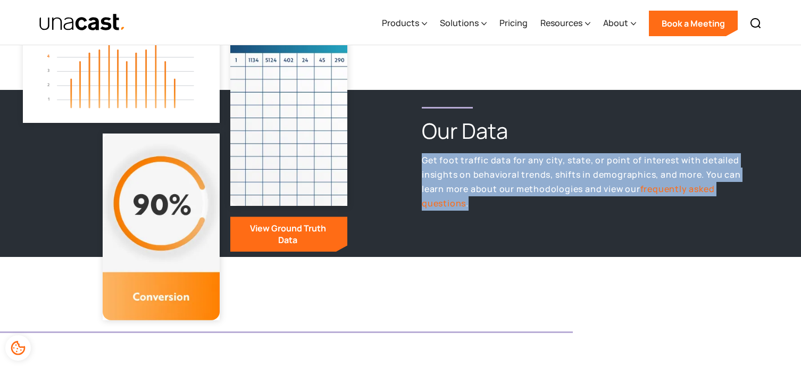
click at [486, 160] on p "Get foot traffic data for any city, state, or point of interest with detailed i…" at bounding box center [581, 181] width 319 height 57
click at [498, 162] on p "Get foot traffic data for any city, state, or point of interest with detailed i…" at bounding box center [581, 181] width 319 height 57
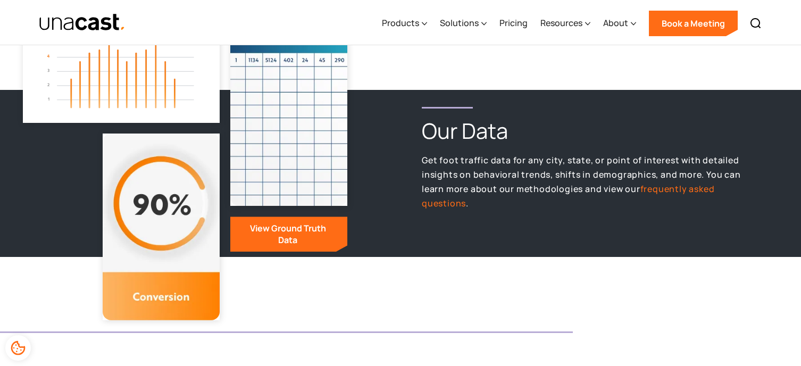
click at [538, 197] on p "Get foot traffic data for any city, state, or point of interest with detailed i…" at bounding box center [581, 181] width 319 height 57
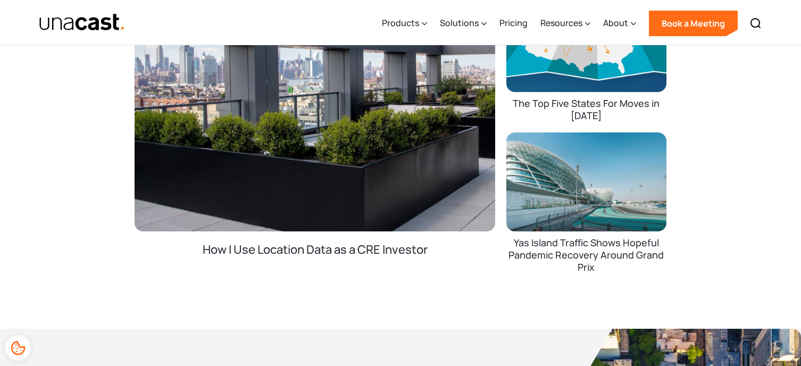
scroll to position [1631, 0]
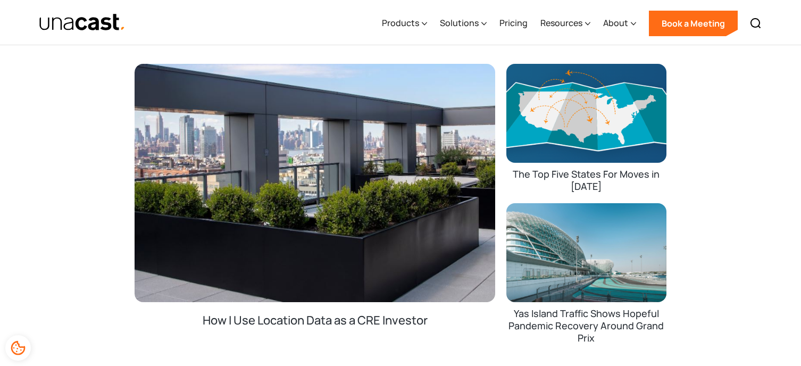
click at [735, 98] on div "Featured Resources How I Use Location Data as a CRE Investor The Top Five State…" at bounding box center [400, 133] width 801 height 532
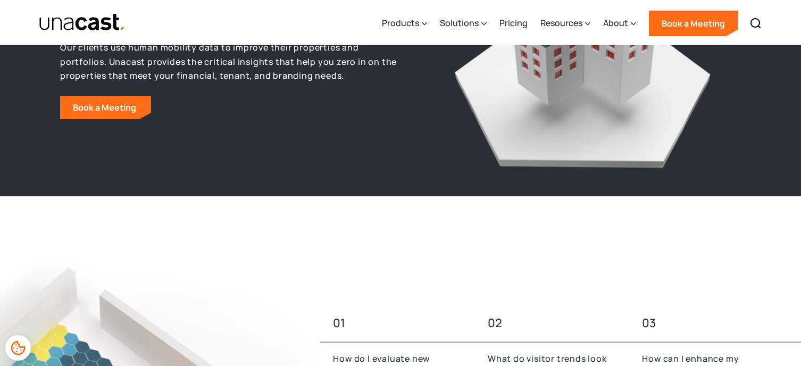
scroll to position [0, 0]
